Goal: Task Accomplishment & Management: Use online tool/utility

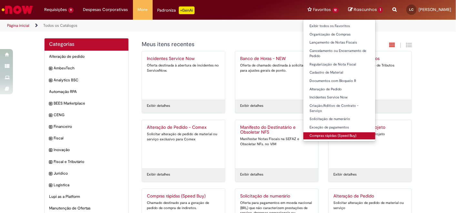
click at [347, 135] on link "Compras rápidas (Speed Buy)" at bounding box center [339, 135] width 72 height 7
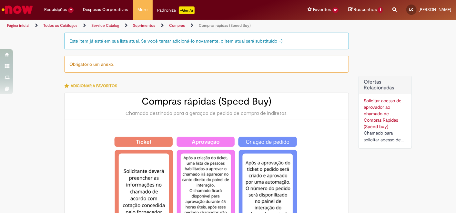
type input "**********"
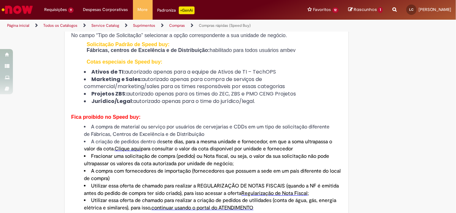
scroll to position [323, 0]
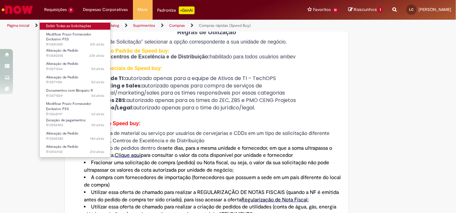
click at [66, 25] on link "Exibir Todas as Solicitações" at bounding box center [75, 26] width 71 height 7
